Goal: Task Accomplishment & Management: Use online tool/utility

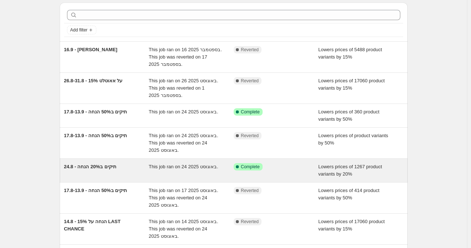
scroll to position [37, 0]
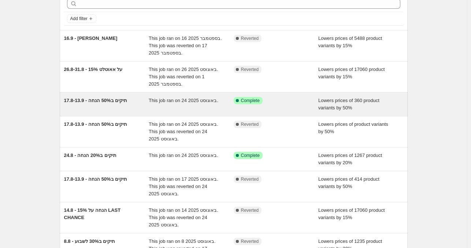
click at [196, 113] on div "17.8-13.9 - תיקים ב50% הנחה This job ran on 24 באוגוסט 2025. Success Complete C…" at bounding box center [234, 104] width 348 height 23
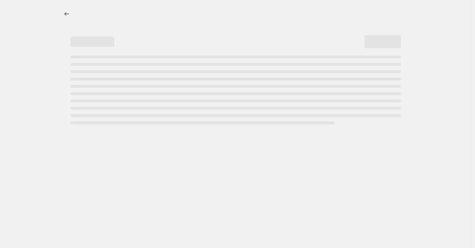
select select "percentage"
select select "collection"
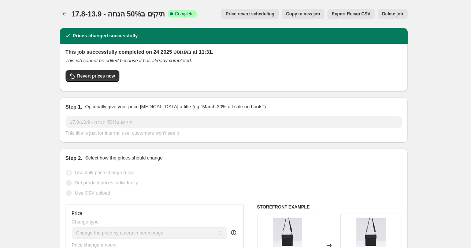
click at [268, 14] on span "Price revert scheduling" at bounding box center [250, 14] width 49 height 6
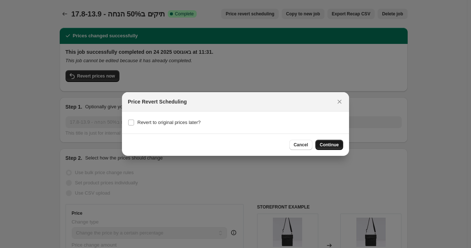
click at [331, 145] on span "Continue" at bounding box center [329, 145] width 19 height 6
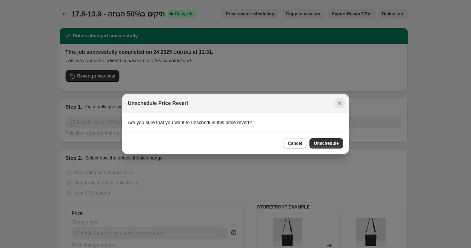
click at [339, 104] on icon "Close" at bounding box center [340, 104] width 4 height 4
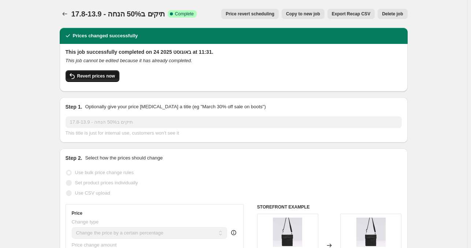
click at [106, 78] on span "Revert prices now" at bounding box center [96, 76] width 38 height 6
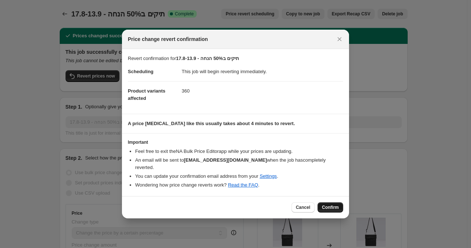
click at [331, 205] on span "Confirm" at bounding box center [330, 208] width 17 height 6
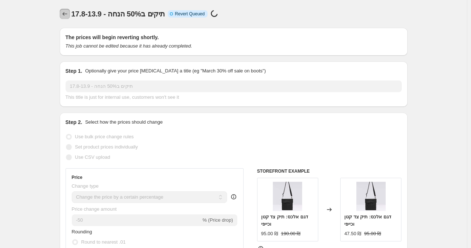
click at [68, 12] on icon "Price change jobs" at bounding box center [64, 13] width 7 height 7
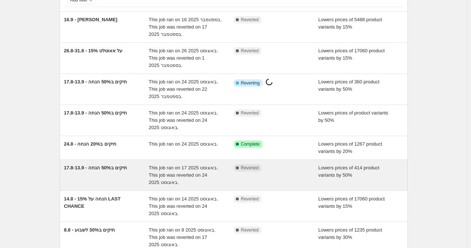
scroll to position [73, 0]
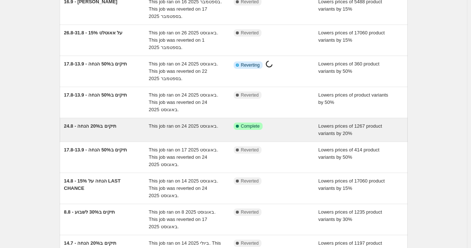
click at [125, 132] on div "24.8 - תיקים ב20% הנחה" at bounding box center [106, 130] width 85 height 15
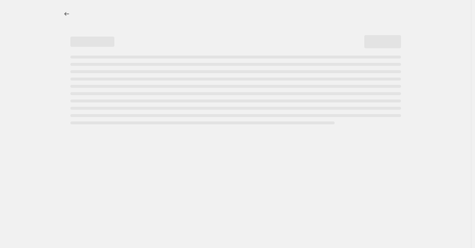
select select "percentage"
select select "collection"
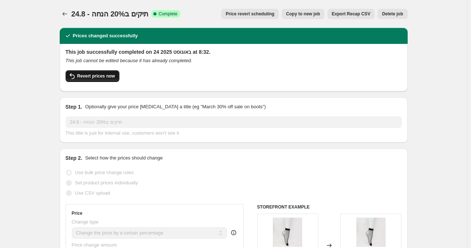
click at [97, 80] on button "Revert prices now" at bounding box center [93, 76] width 54 height 12
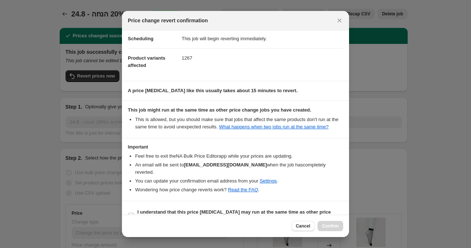
scroll to position [22, 0]
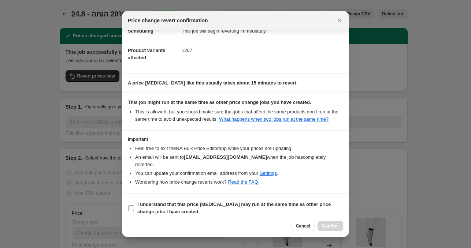
click at [155, 203] on b "I understand that this price change job may run at the same time as other price…" at bounding box center [234, 208] width 194 height 13
click at [134, 206] on input "I understand that this price change job may run at the same time as other price…" at bounding box center [131, 209] width 6 height 6
checkbox input "true"
click at [327, 226] on span "Confirm" at bounding box center [330, 227] width 17 height 6
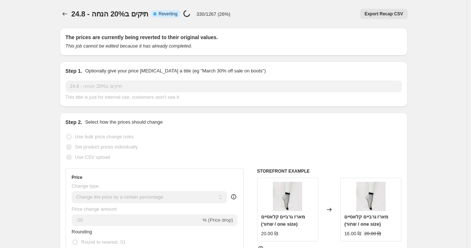
select select "percentage"
select select "collection"
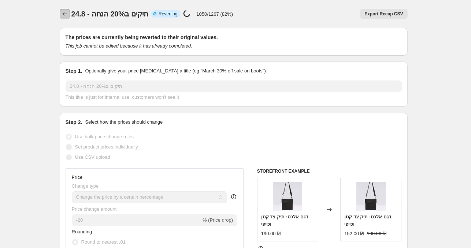
click at [69, 14] on icon "Price change jobs" at bounding box center [64, 13] width 7 height 7
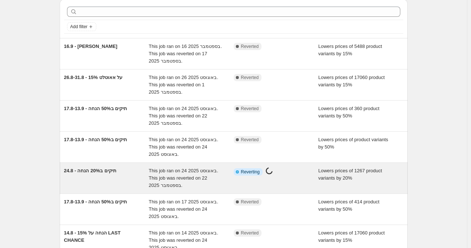
scroll to position [37, 0]
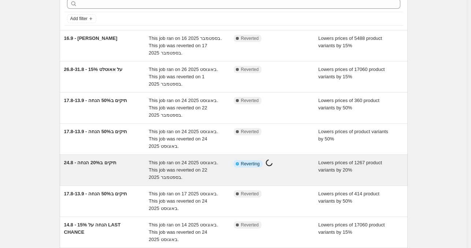
click at [117, 182] on div "24.8 - תיקים ב20% הנחה This job ran on 24 באוגוסט 2025. This job was reverted o…" at bounding box center [234, 170] width 348 height 31
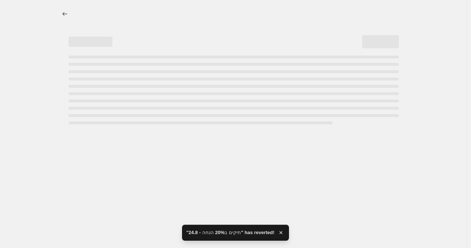
select select "percentage"
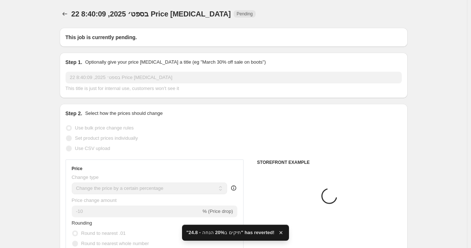
type input "24.8 - תיקים ב20% הנחה"
radio input "false"
radio input "true"
select select "collection"
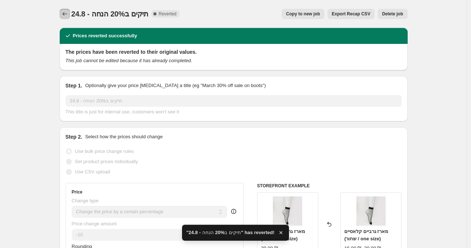
click at [68, 15] on icon "Price change jobs" at bounding box center [64, 13] width 7 height 7
